Goal: Task Accomplishment & Management: Manage account settings

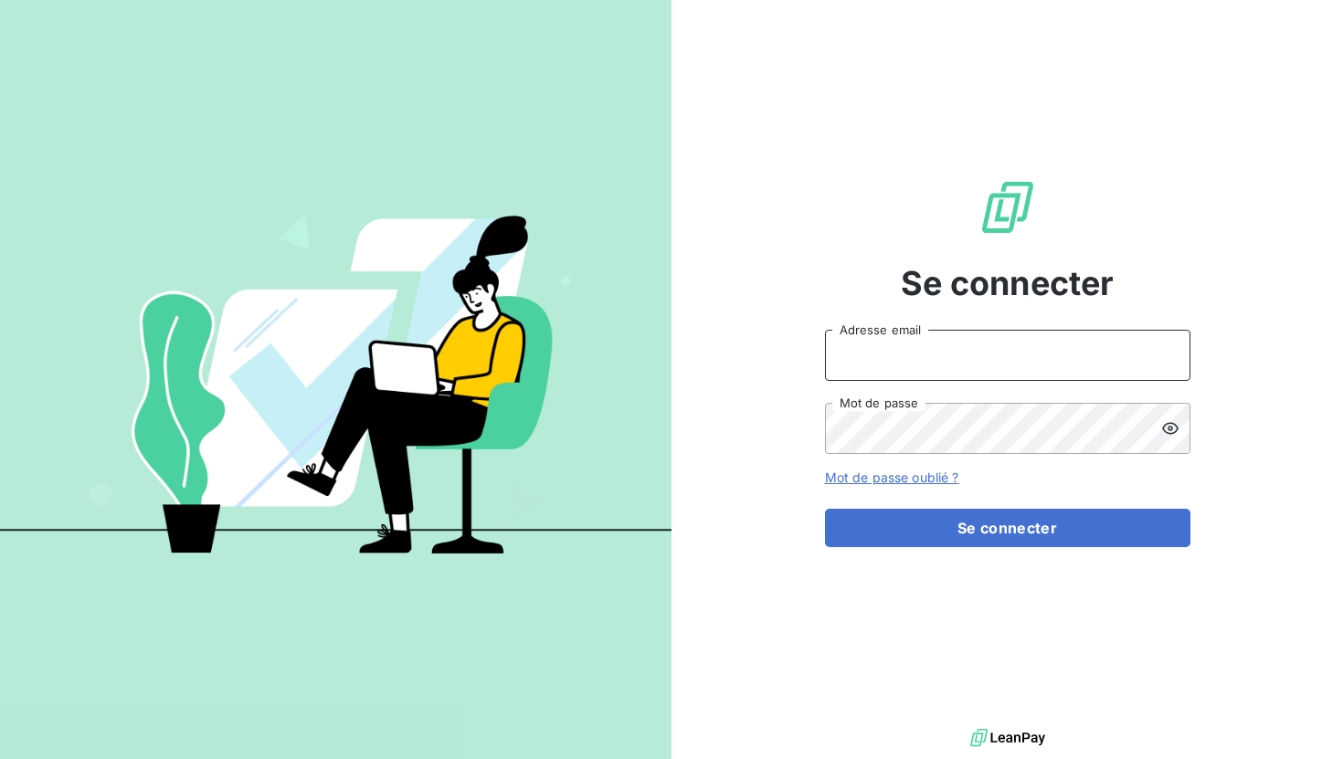
type input "[EMAIL_ADDRESS][DOMAIN_NAME]"
click at [1035, 547] on div "Se connecter [EMAIL_ADDRESS][DOMAIN_NAME] Adresse email Mot de passe Mot de pas…" at bounding box center [1008, 362] width 366 height 725
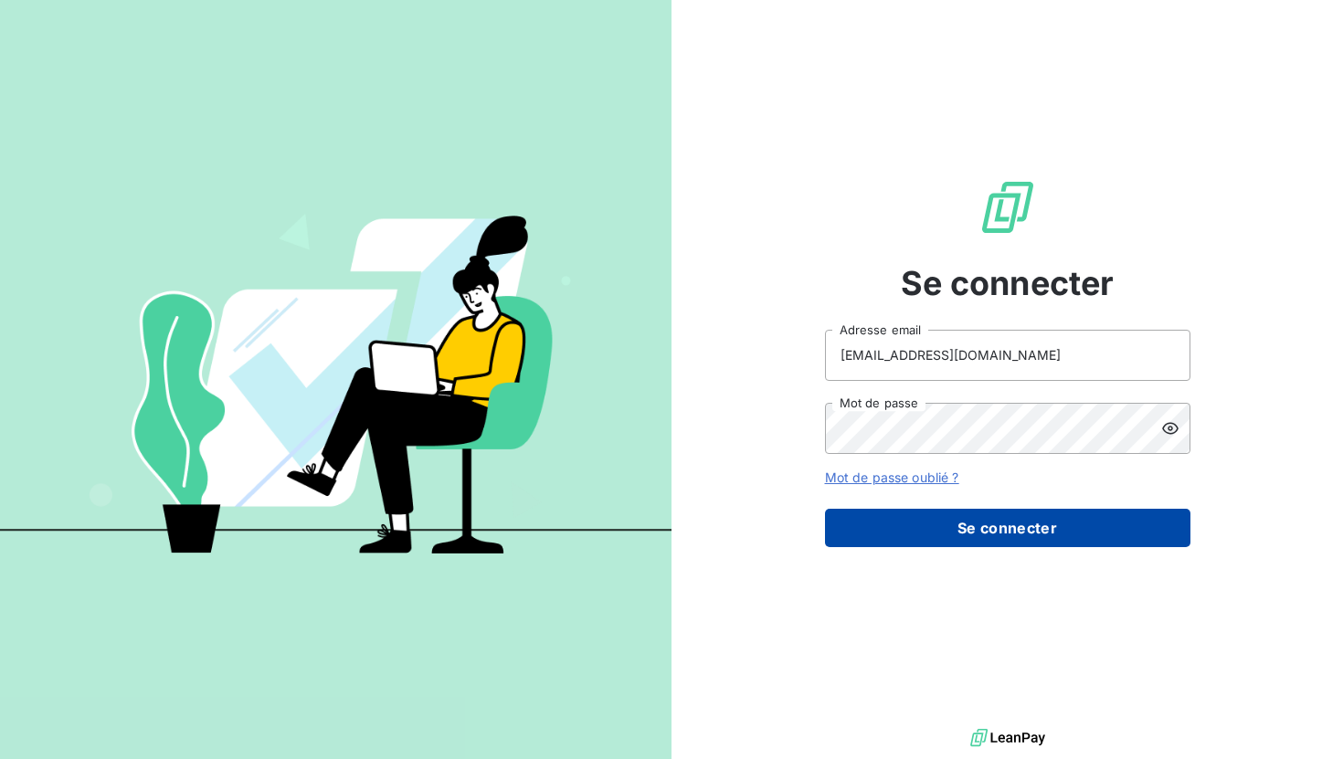
click at [1035, 536] on button "Se connecter" at bounding box center [1008, 528] width 366 height 38
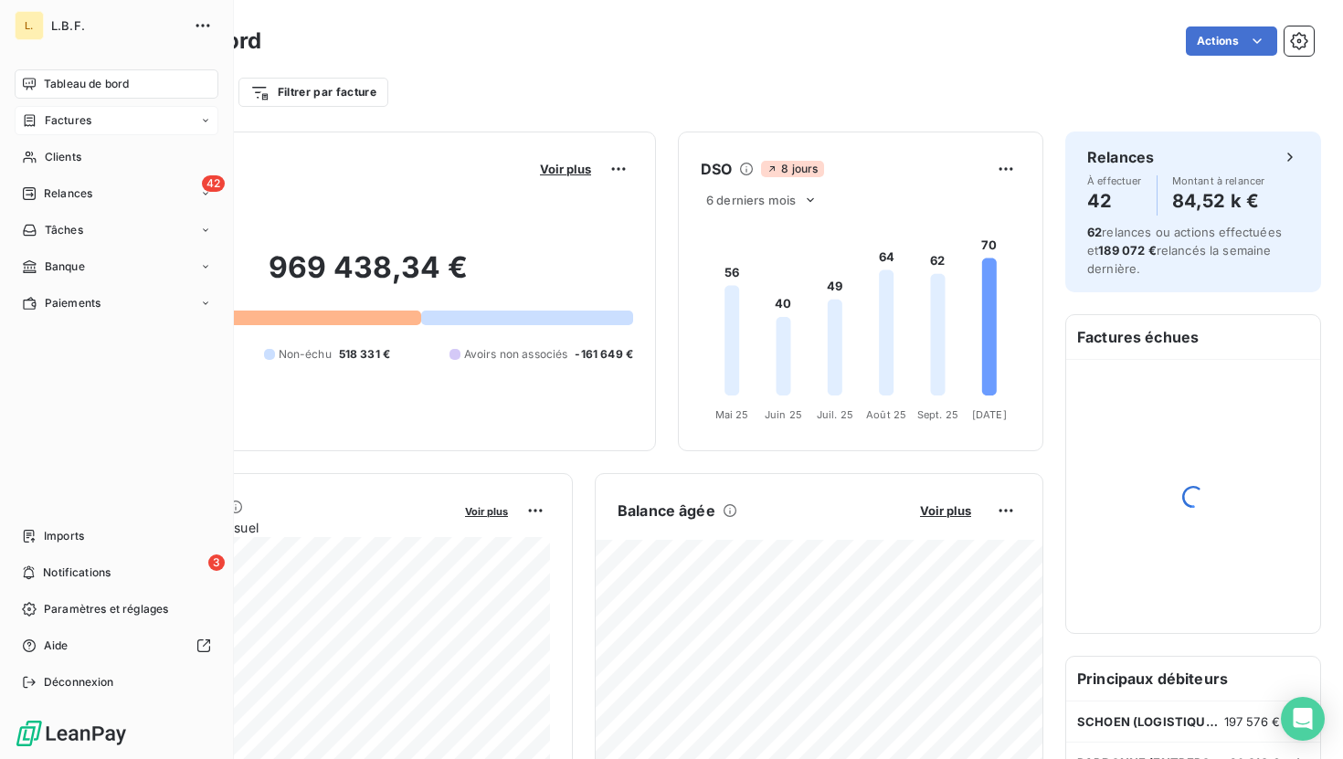
click at [39, 123] on div "Factures" at bounding box center [56, 120] width 69 height 16
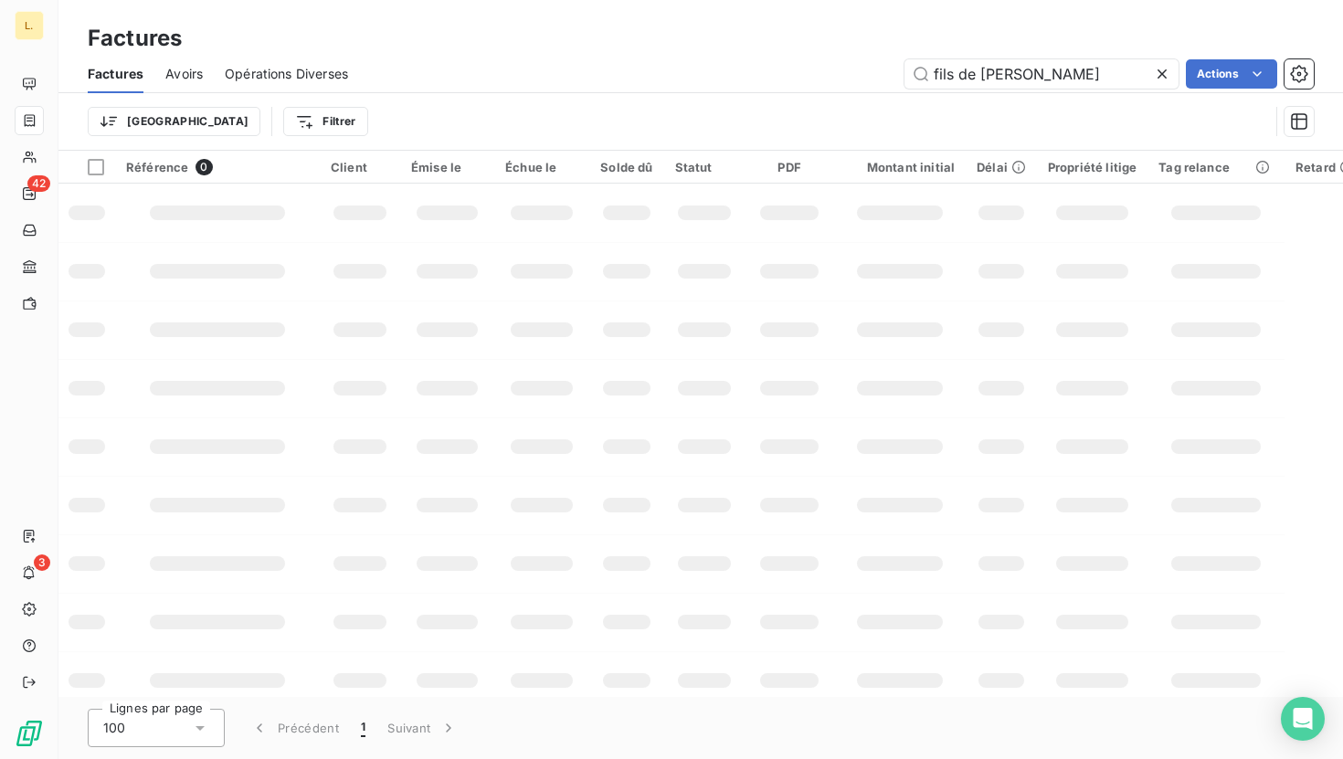
click at [1159, 71] on icon at bounding box center [1162, 74] width 18 height 18
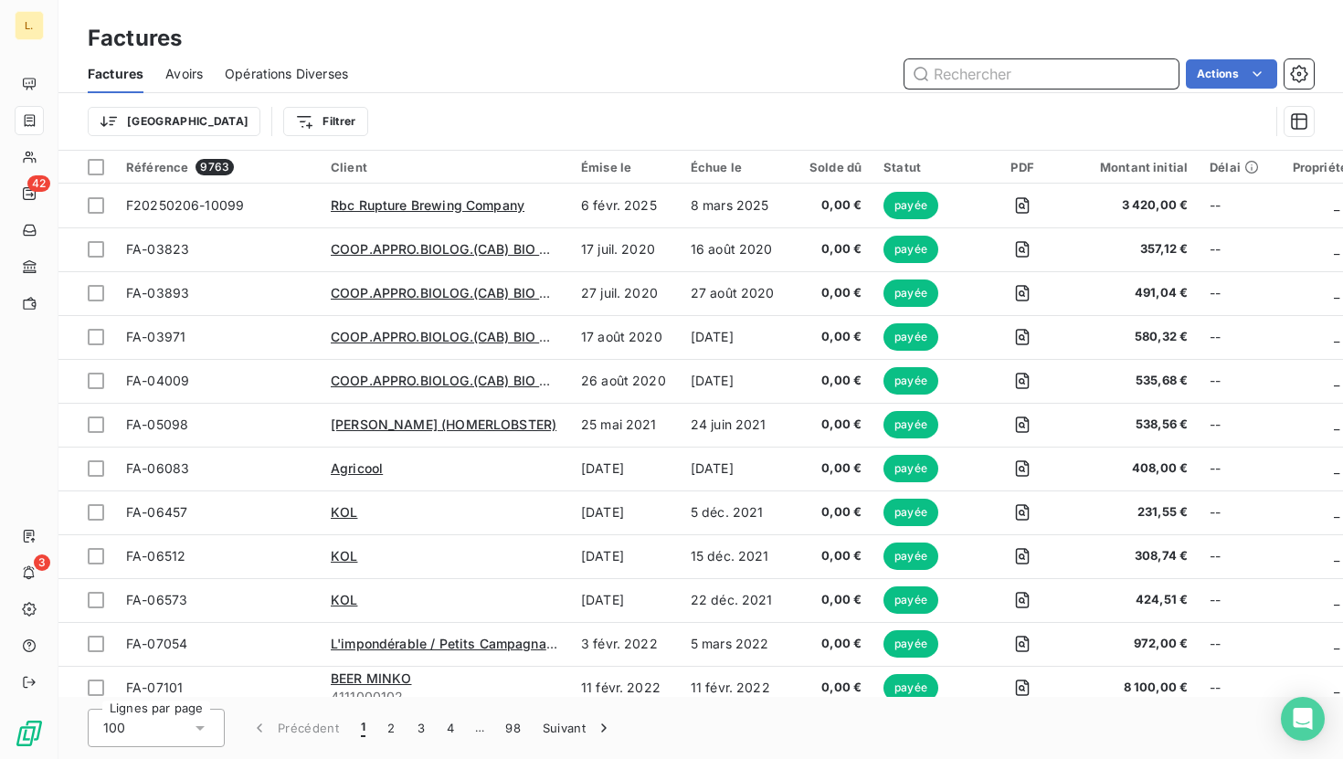
click at [1034, 71] on input "text" at bounding box center [1042, 73] width 274 height 29
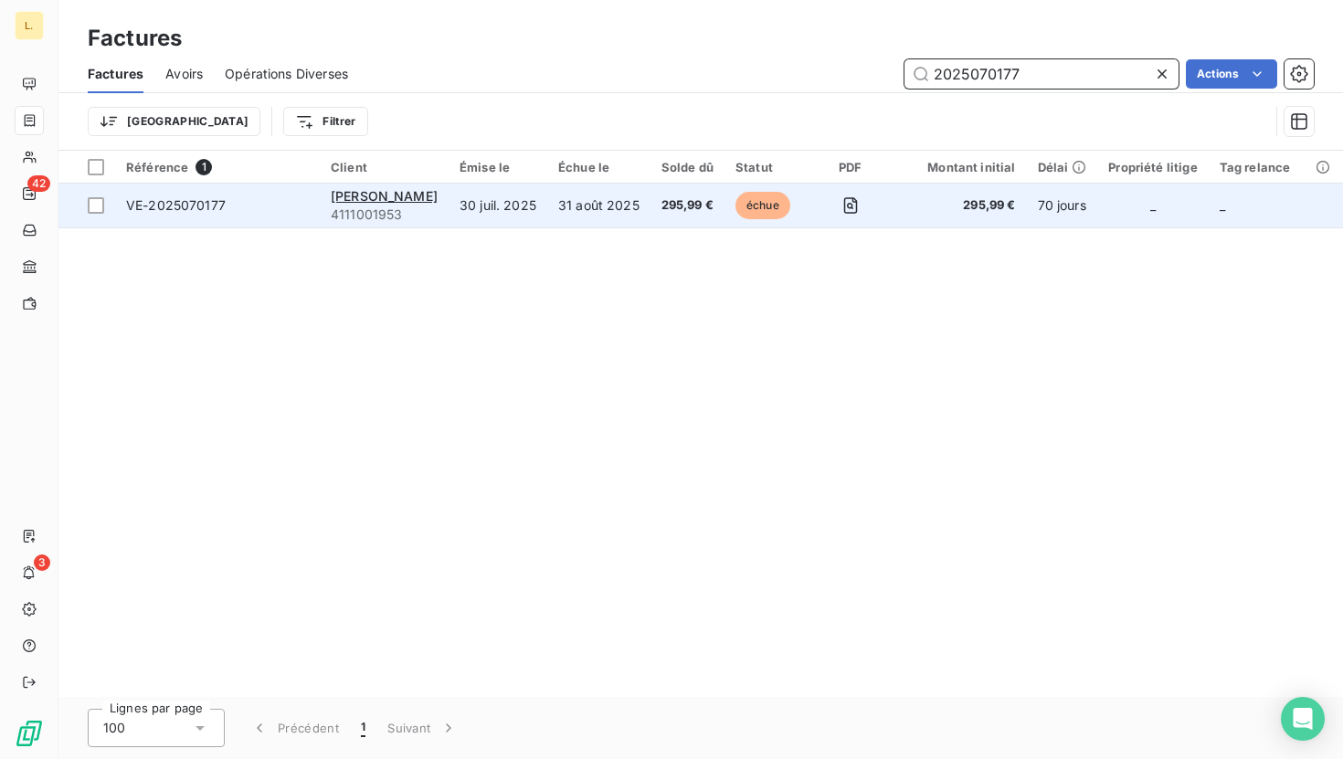
type input "2025070177"
click at [651, 216] on td "31 août 2025" at bounding box center [598, 206] width 103 height 44
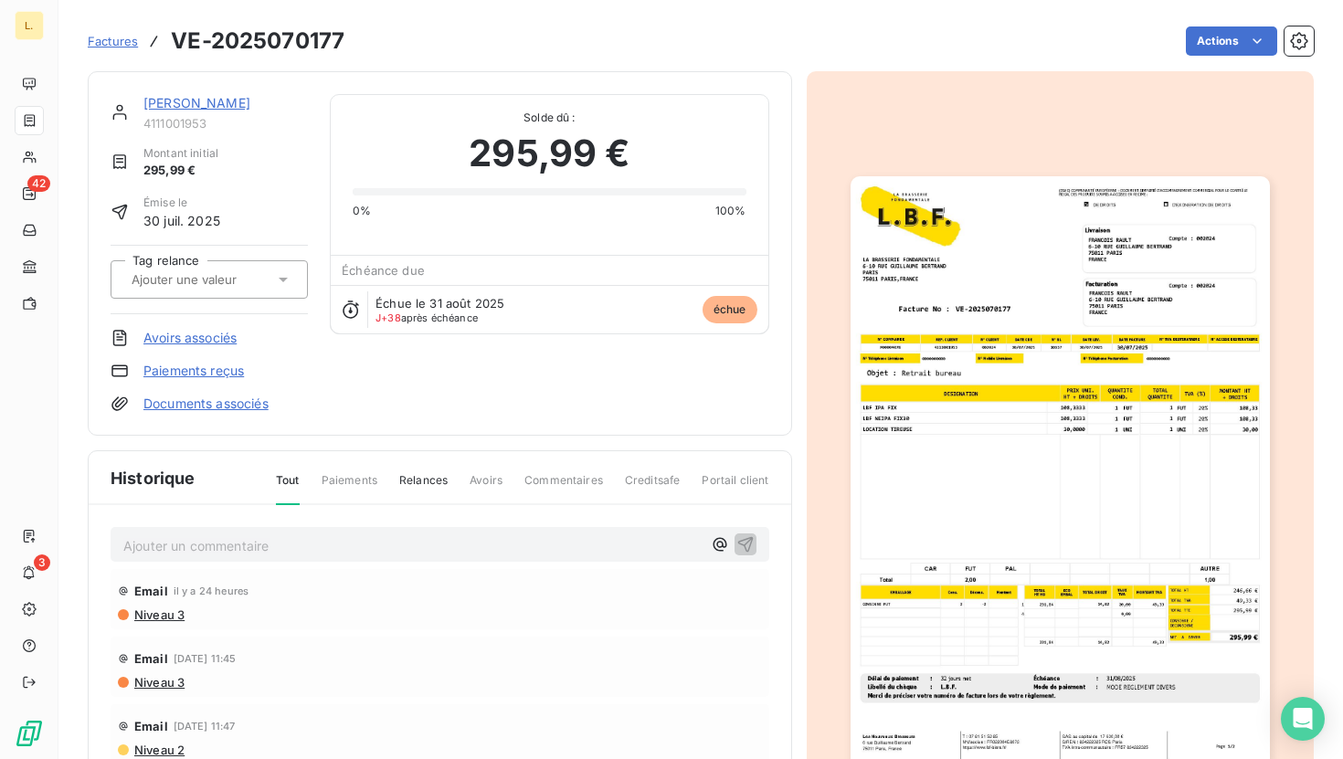
click at [188, 365] on link "Paiements reçus" at bounding box center [193, 371] width 101 height 18
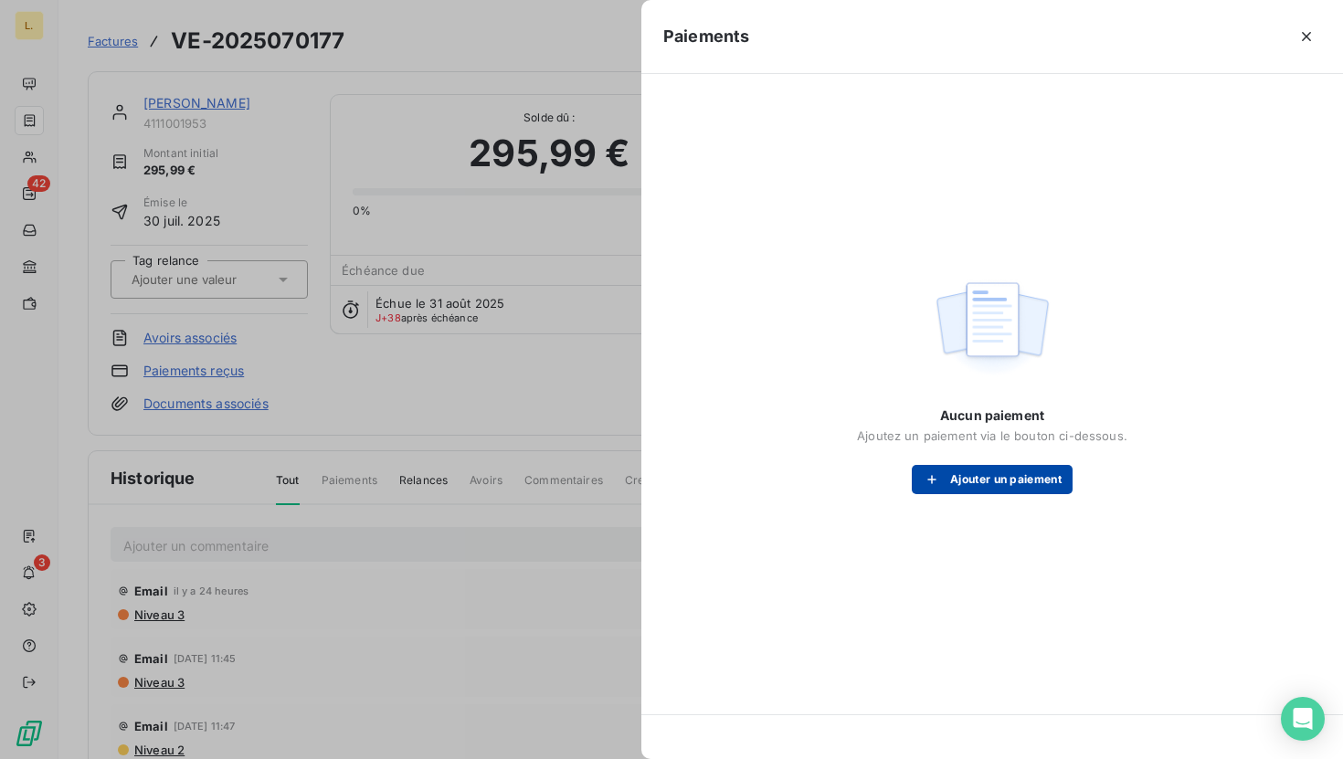
click at [1055, 485] on button "Ajouter un paiement" at bounding box center [992, 479] width 161 height 29
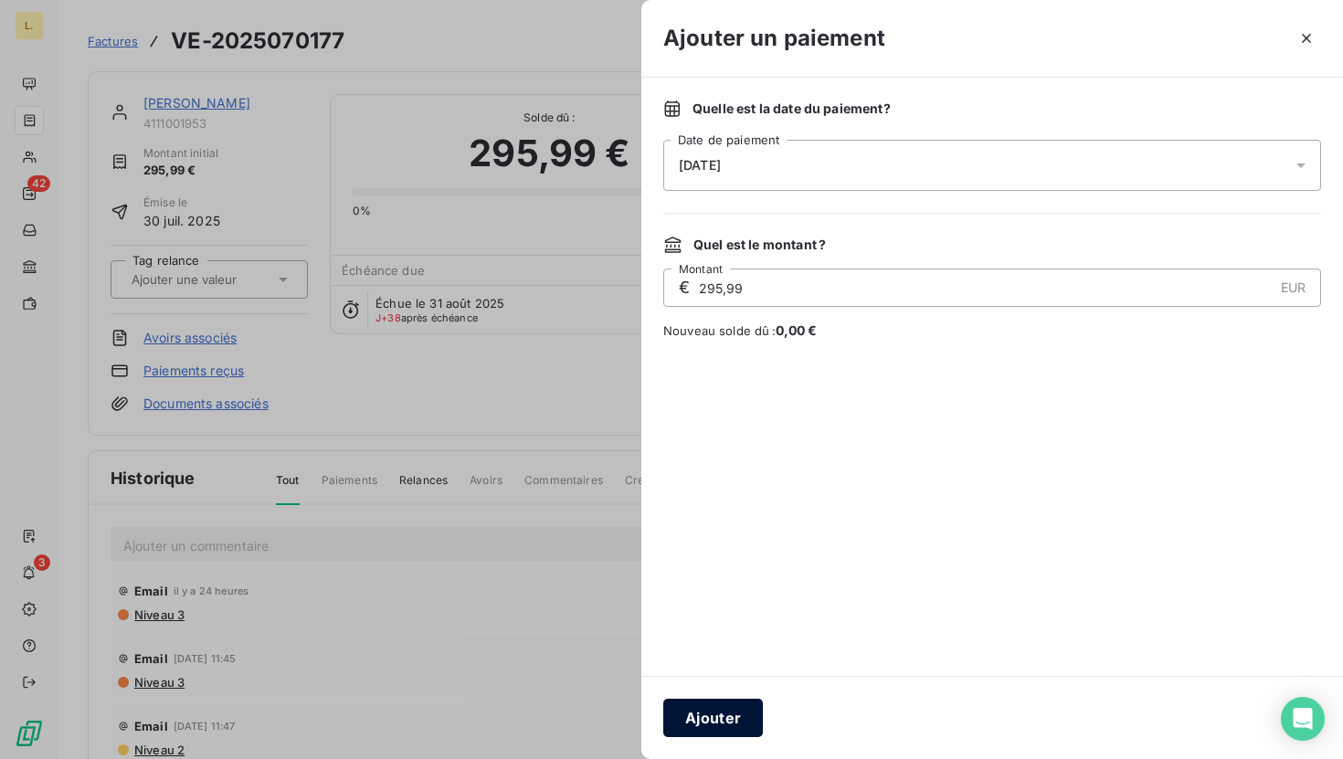
click at [705, 719] on button "Ajouter" at bounding box center [713, 718] width 100 height 38
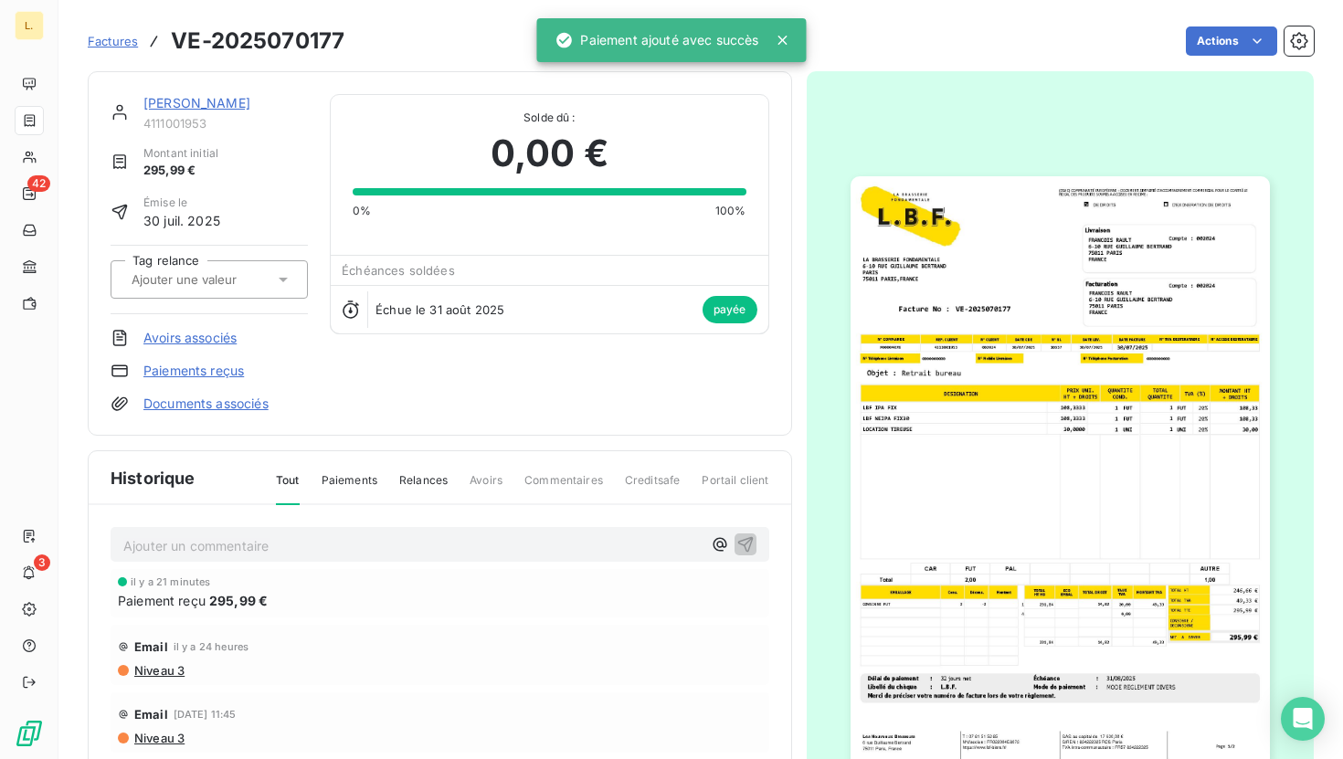
click at [127, 39] on span "Factures" at bounding box center [113, 41] width 50 height 15
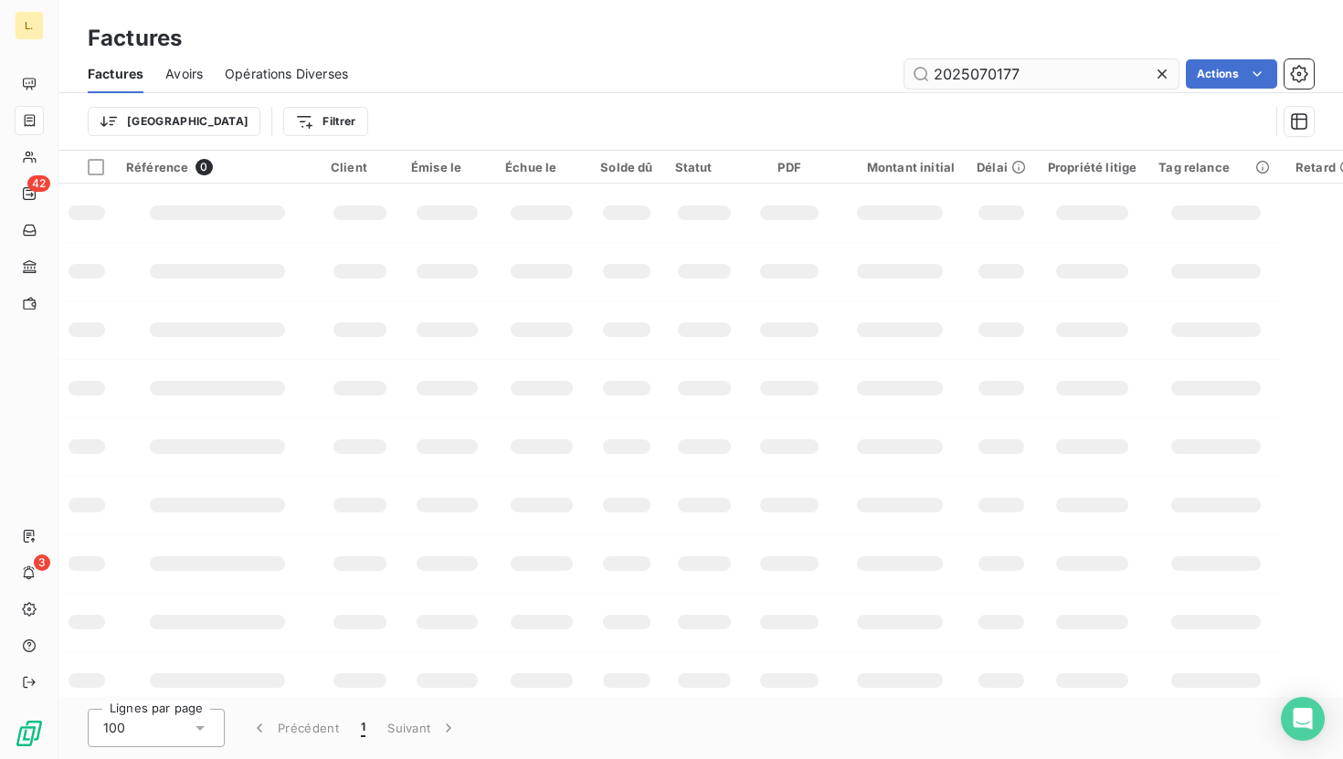
click at [1037, 75] on input "2025070177" at bounding box center [1042, 73] width 274 height 29
click at [964, 71] on input "VE-2025080144" at bounding box center [1042, 73] width 274 height 29
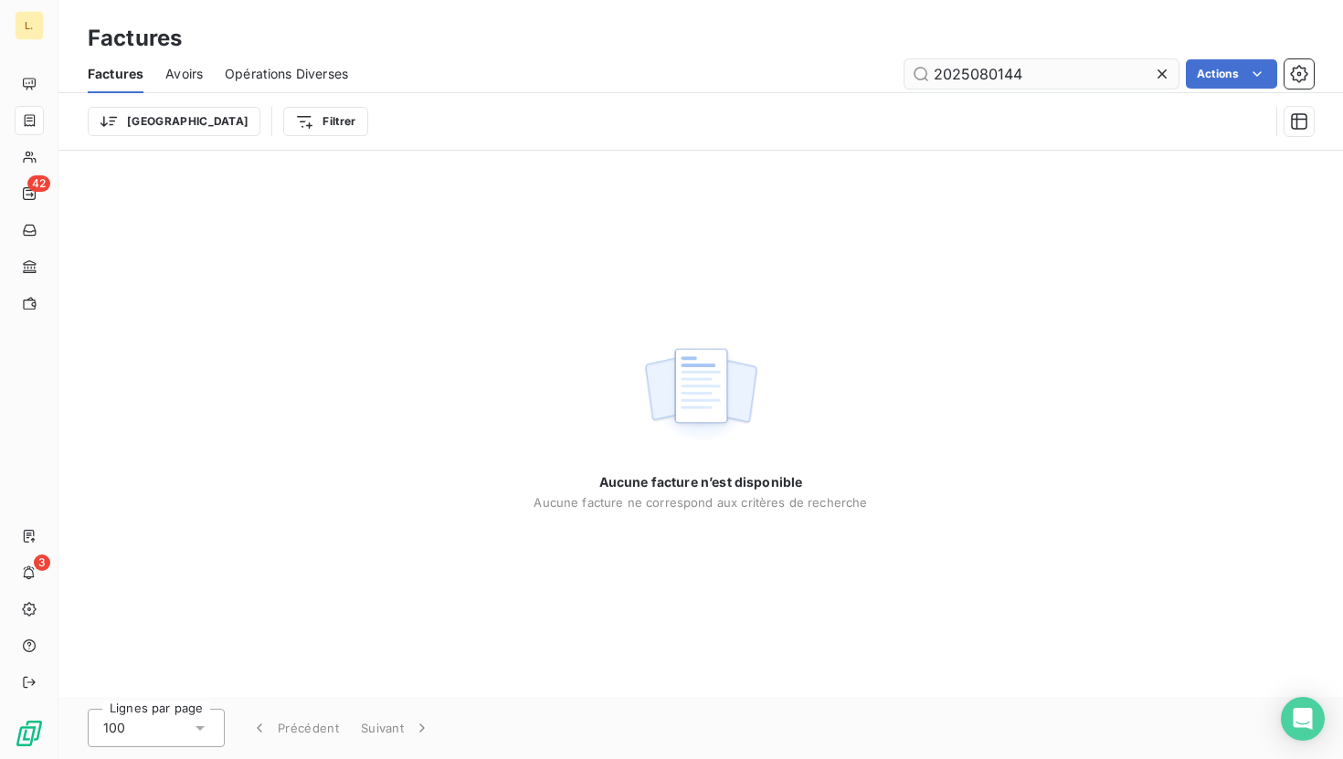
type input "2025080144"
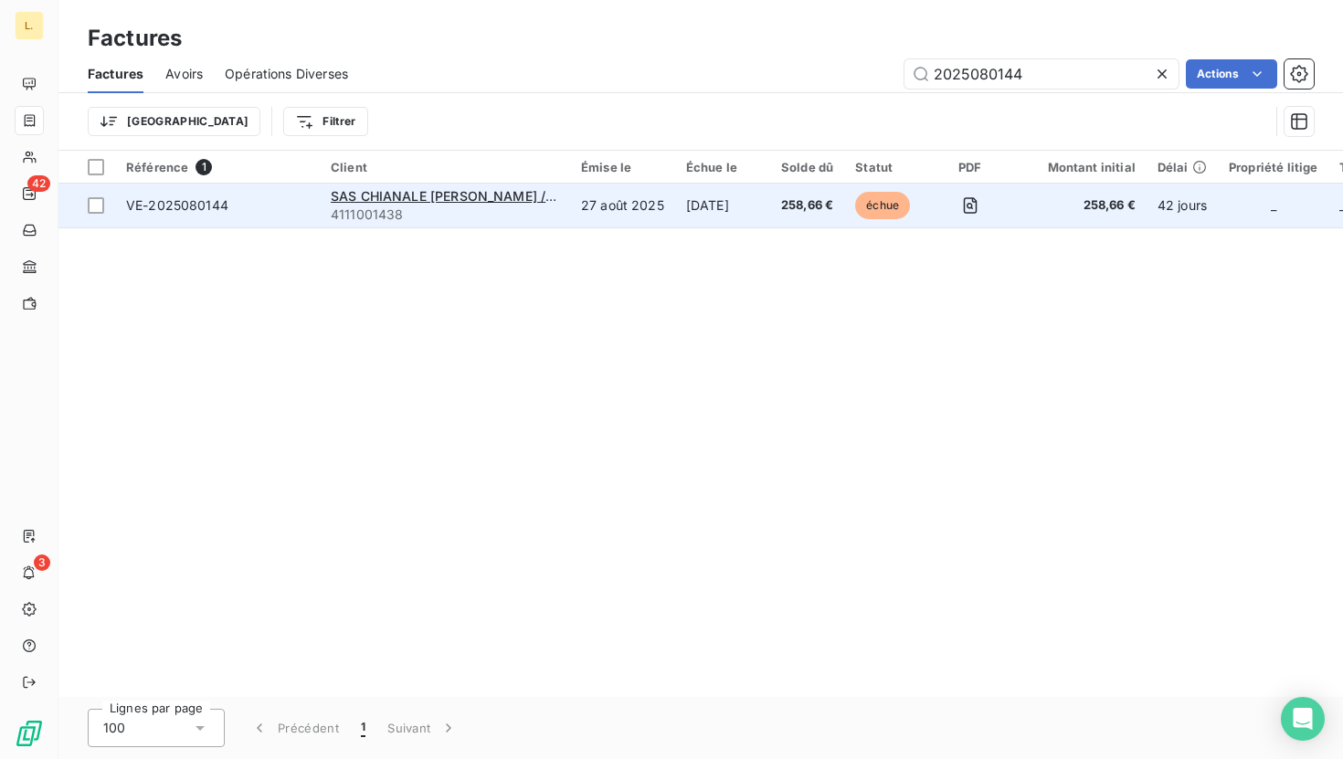
click at [611, 211] on td "27 août 2025" at bounding box center [622, 206] width 105 height 44
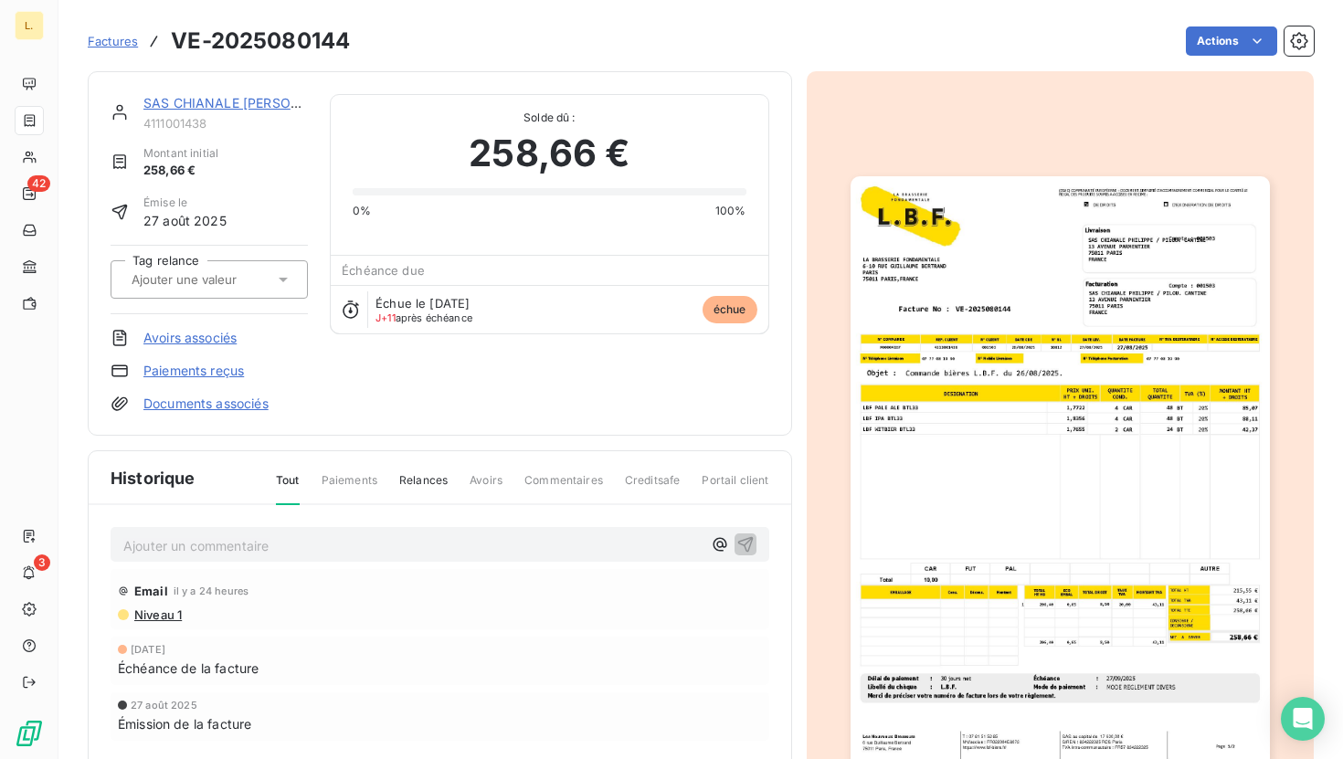
click at [127, 43] on span "Factures" at bounding box center [113, 41] width 50 height 15
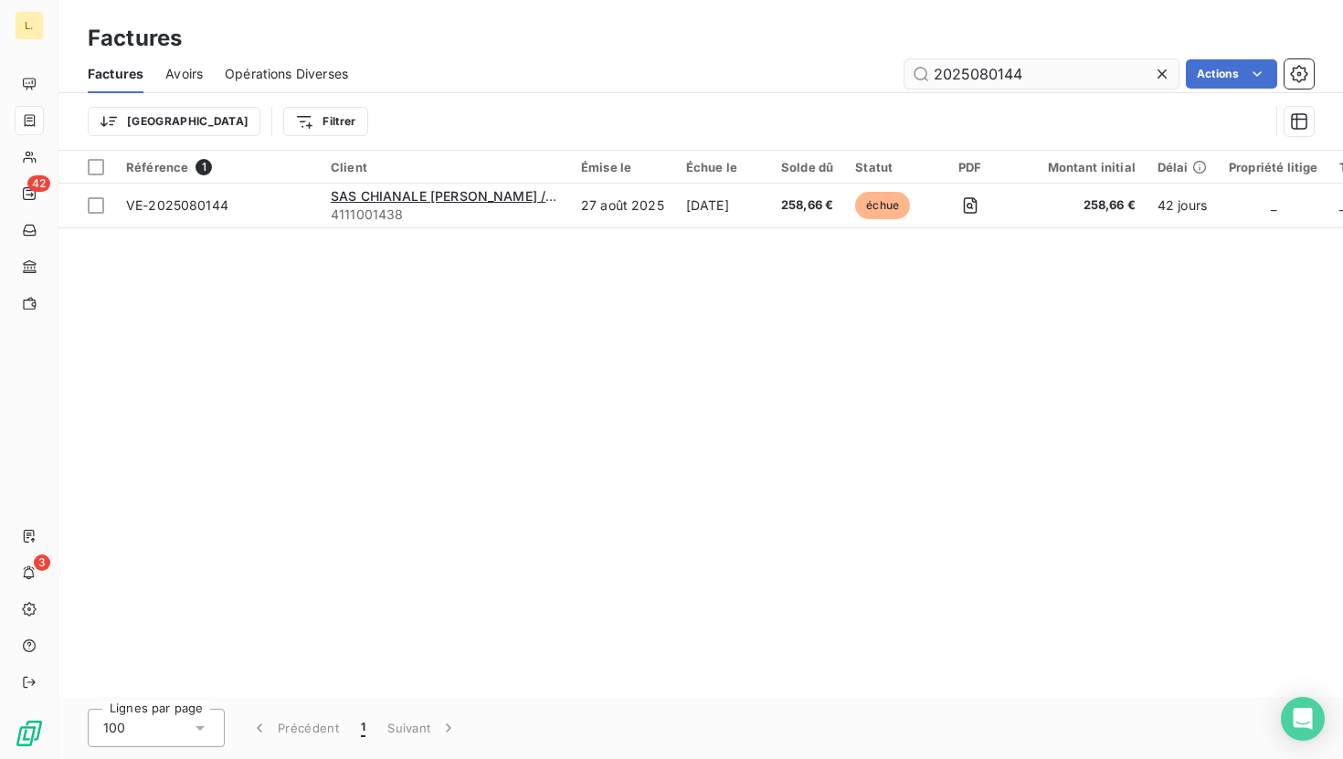
click at [1060, 68] on input "2025080144" at bounding box center [1042, 73] width 274 height 29
type input "BLONDIE"
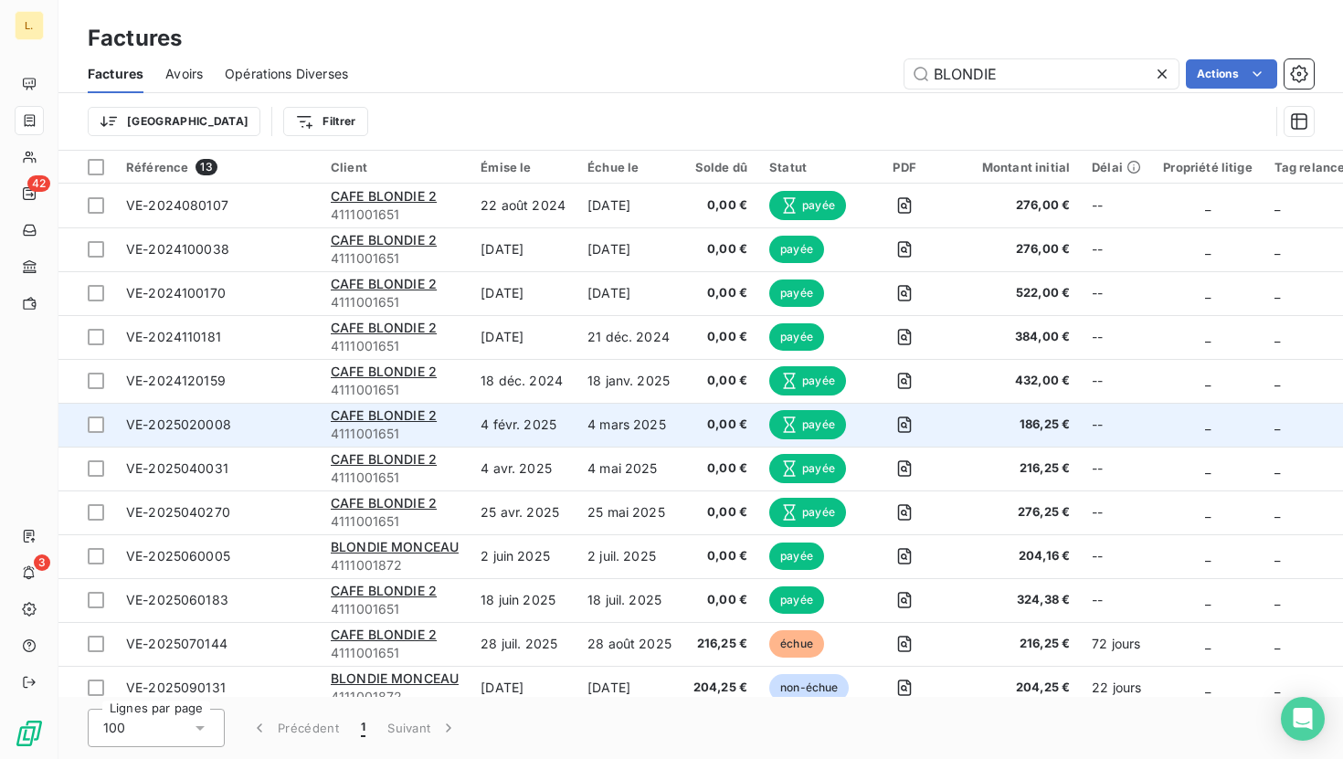
scroll to position [64, 0]
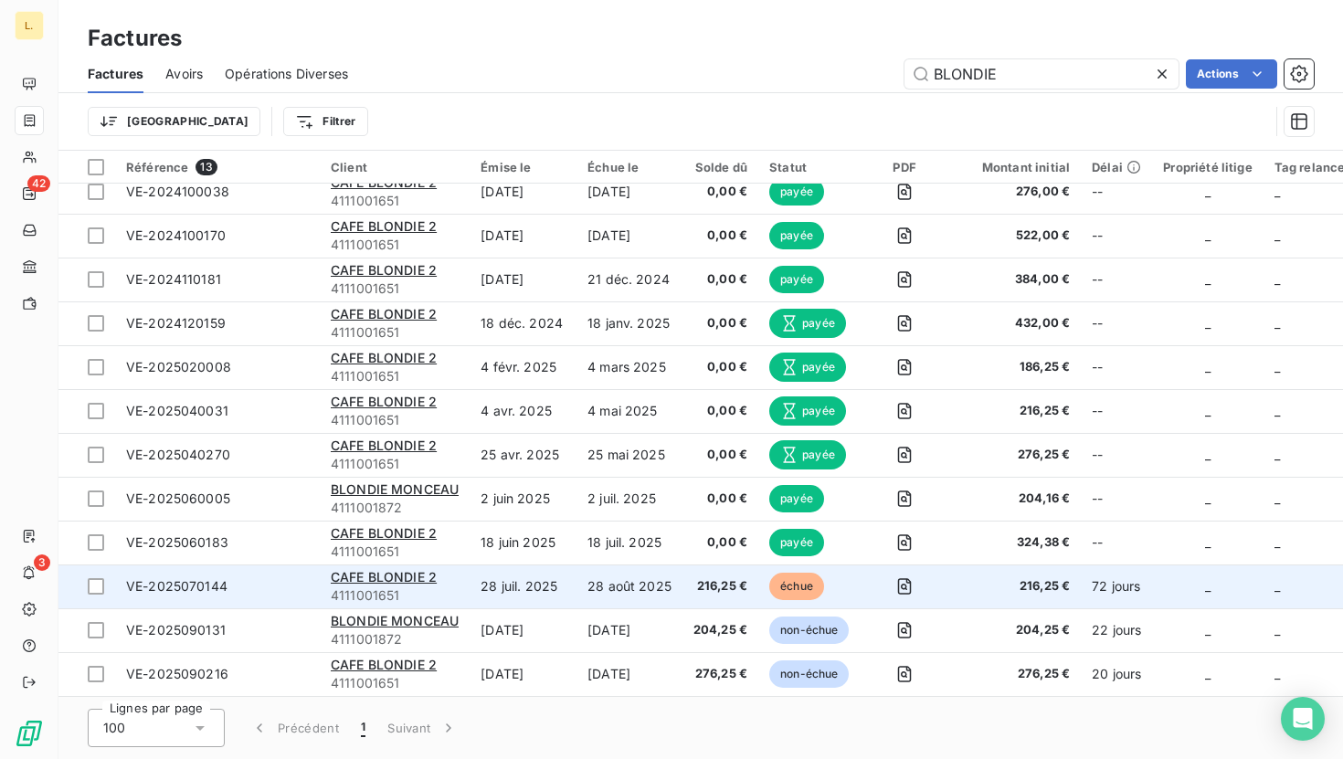
click at [714, 589] on td "216,25 €" at bounding box center [721, 587] width 76 height 44
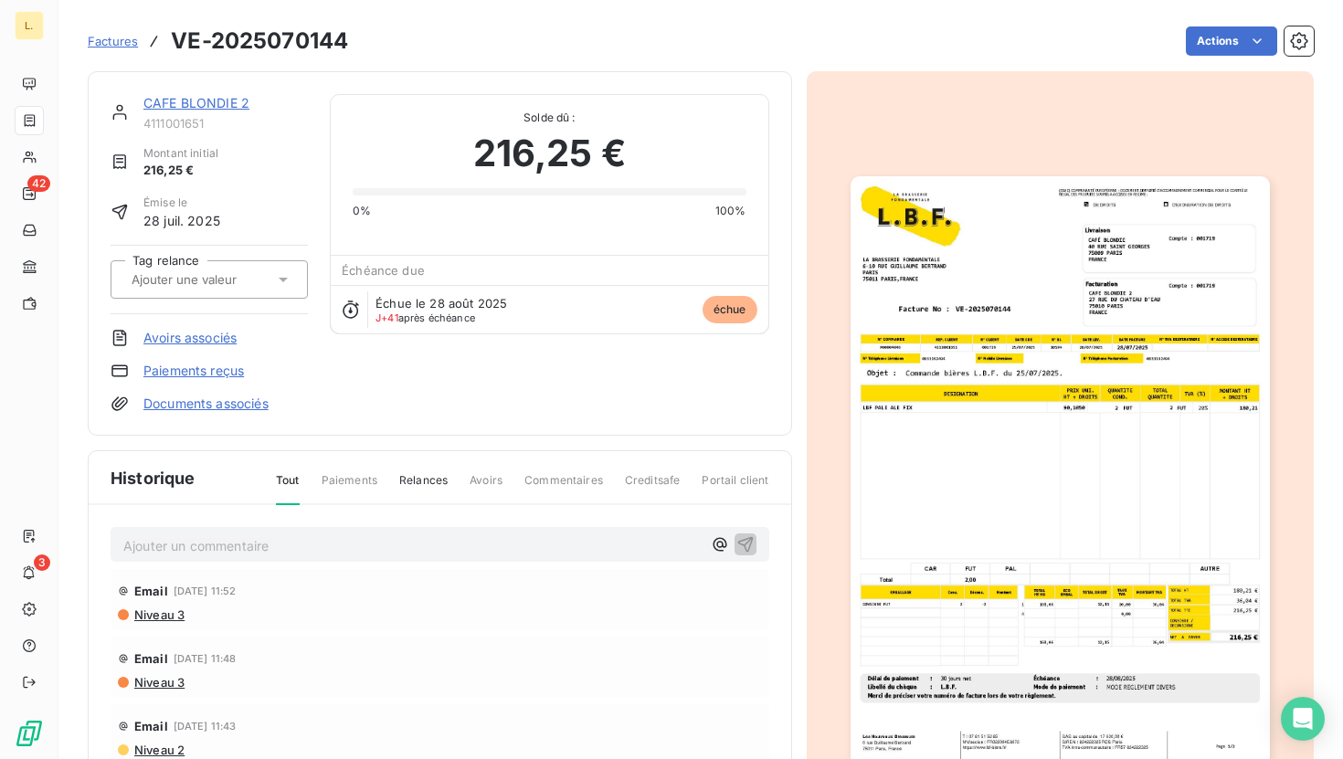
click at [204, 372] on link "Paiements reçus" at bounding box center [193, 371] width 101 height 18
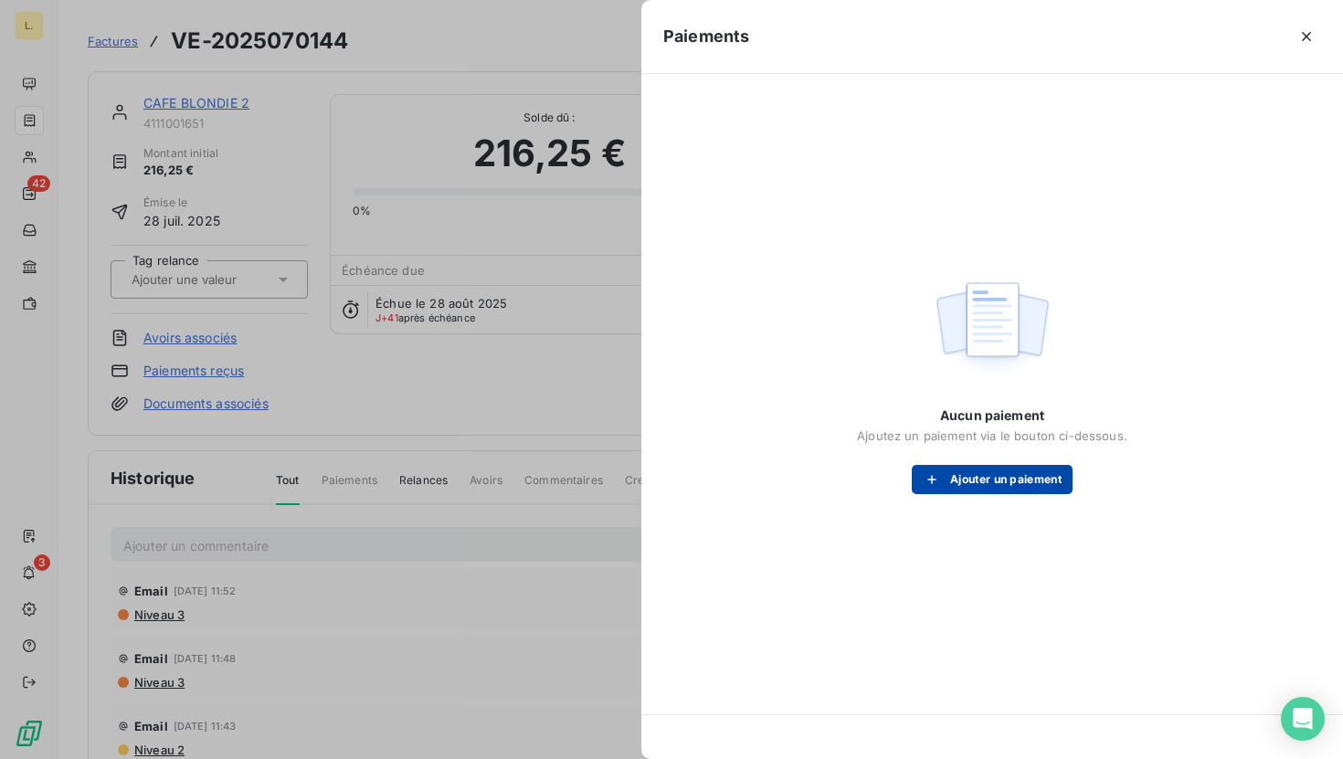
click at [1018, 493] on button "Ajouter un paiement" at bounding box center [992, 479] width 161 height 29
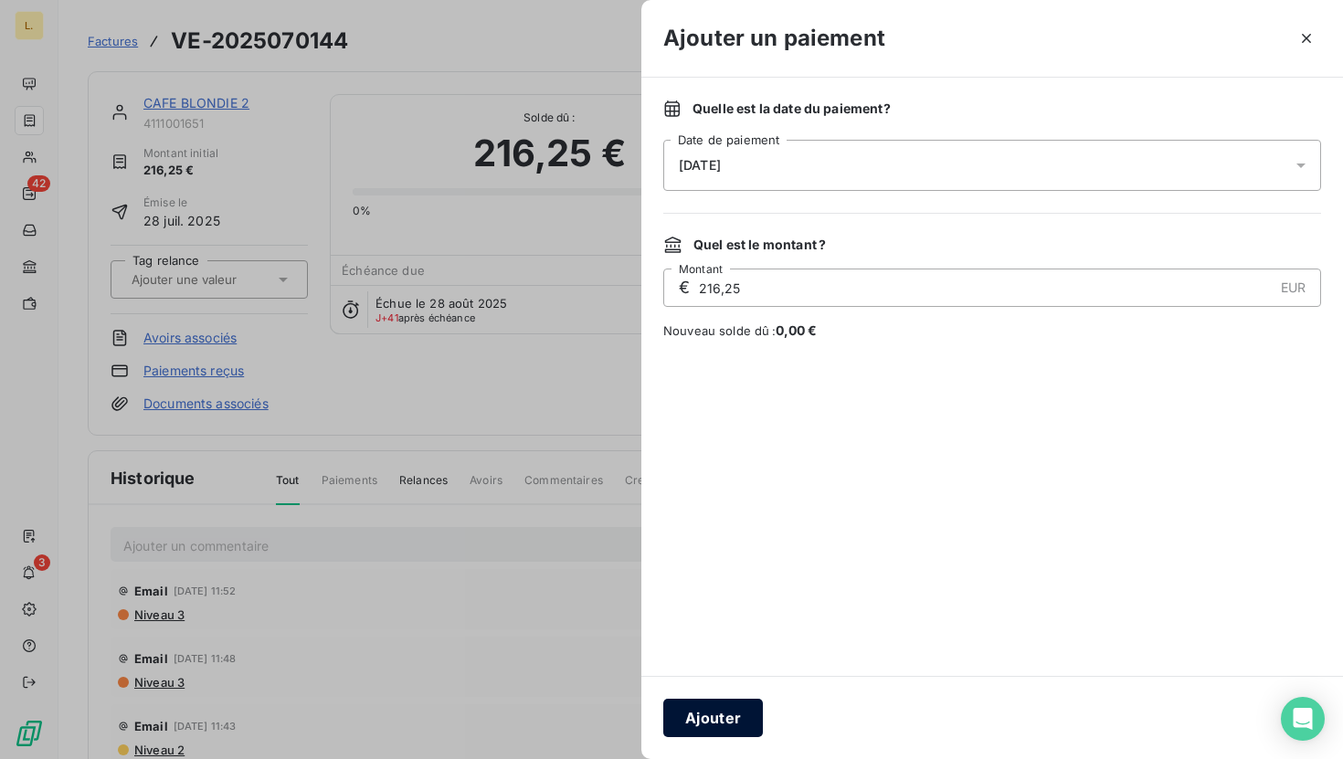
click at [735, 705] on button "Ajouter" at bounding box center [713, 718] width 100 height 38
